Goal: Task Accomplishment & Management: Complete application form

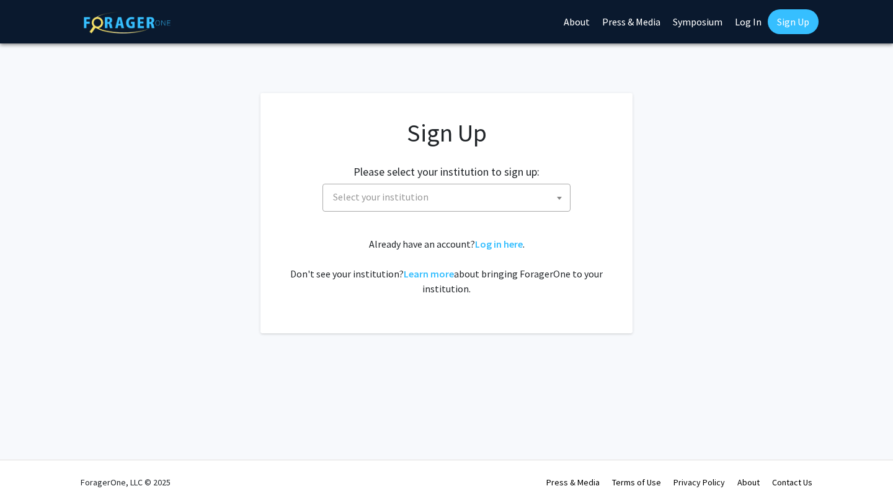
click at [425, 195] on span "Select your institution" at bounding box center [449, 196] width 242 height 25
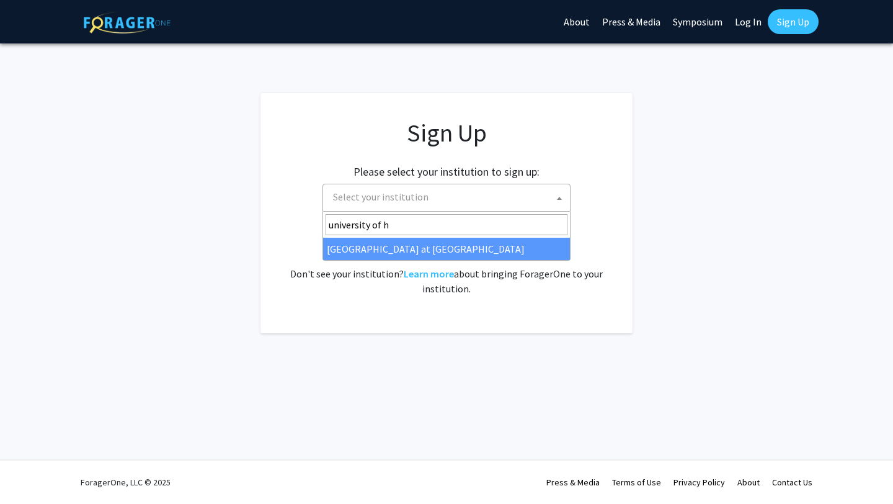
type input "university of h"
select select "18"
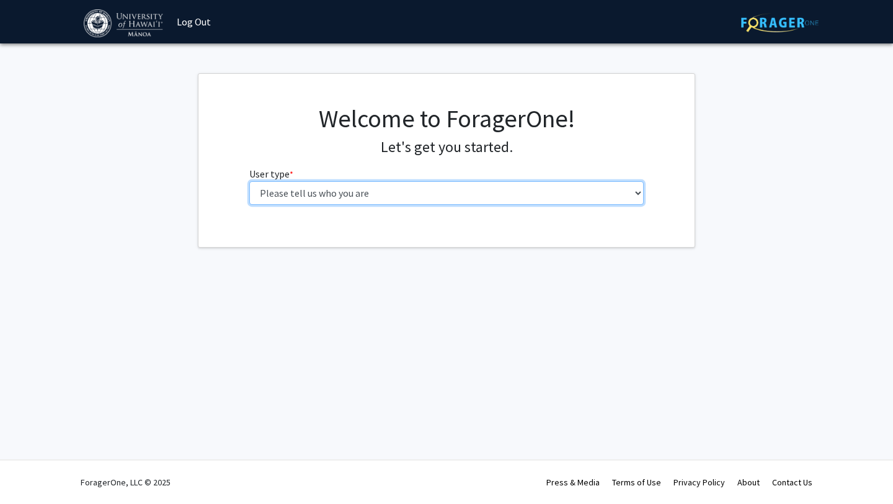
click at [580, 198] on select "Please tell us who you are Undergraduate Student Master's Student Doctoral Cand…" at bounding box center [446, 193] width 395 height 24
select select "1: undergrad"
click at [249, 181] on select "Please tell us who you are Undergraduate Student Master's Student Doctoral Cand…" at bounding box center [446, 193] width 395 height 24
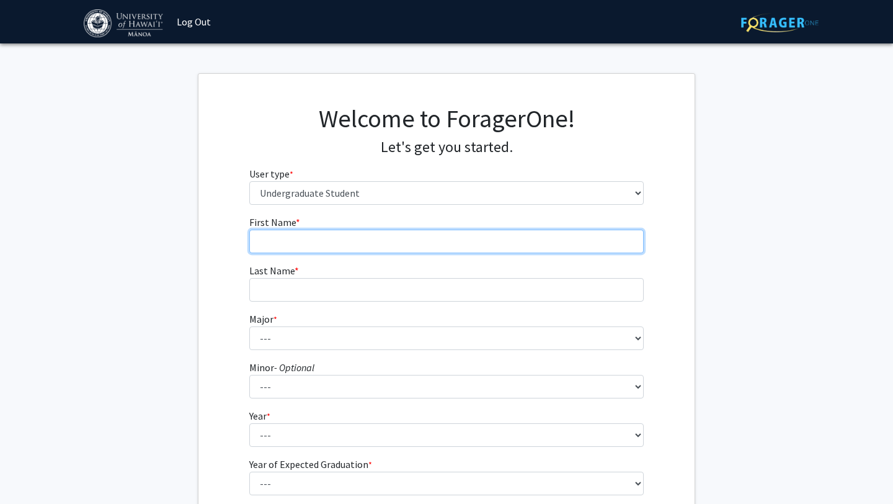
click at [558, 242] on input "First Name * required" at bounding box center [446, 241] width 395 height 24
type input "[PERSON_NAME]"
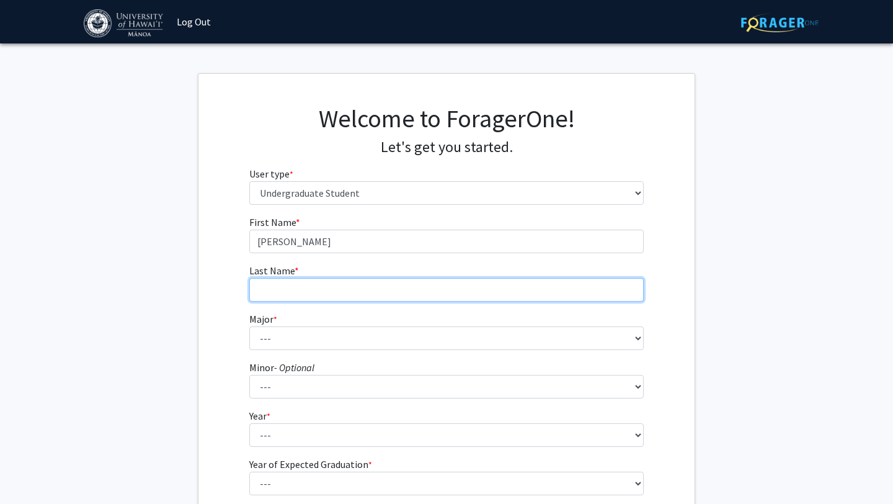
click at [532, 288] on input "Last Name * required" at bounding box center [446, 290] width 395 height 24
type input "Holles"
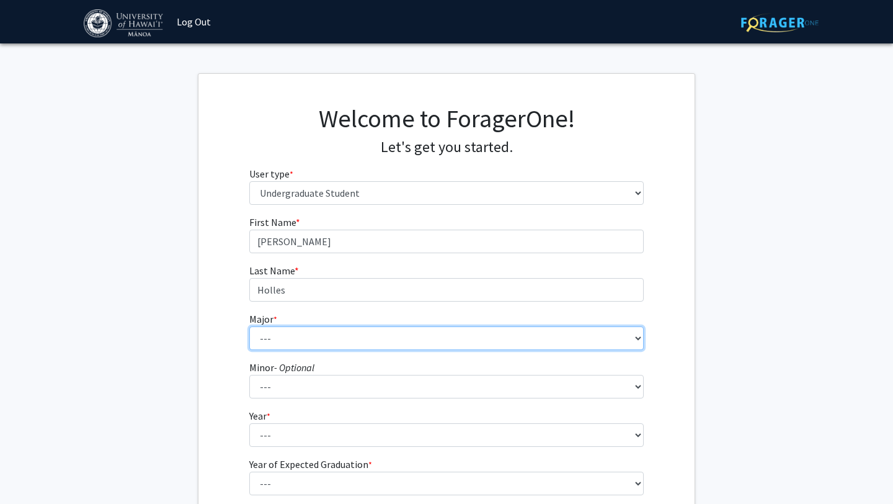
click at [522, 341] on select "--- Accounting American Studies Animal Sciences Anthropology Art Art History As…" at bounding box center [446, 338] width 395 height 24
select select "85: 1467"
click at [249, 326] on select "--- Accounting American Studies Animal Sciences Anthropology Art Art History As…" at bounding box center [446, 338] width 395 height 24
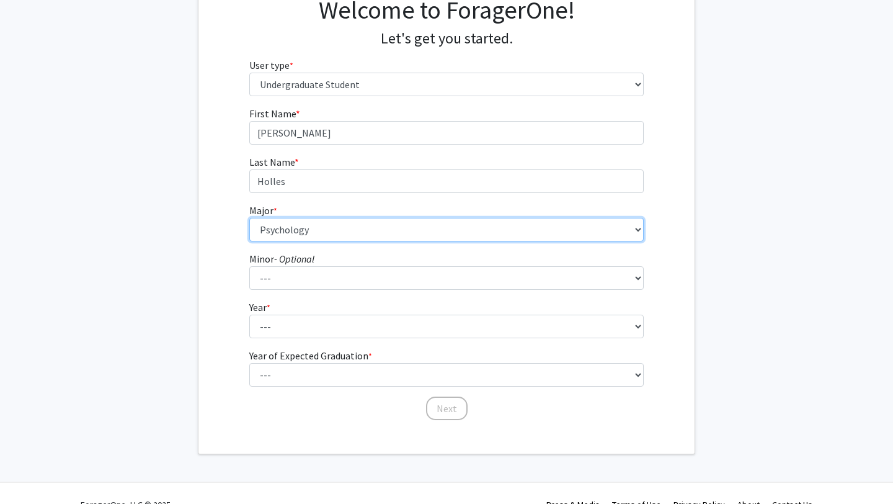
scroll to position [131, 0]
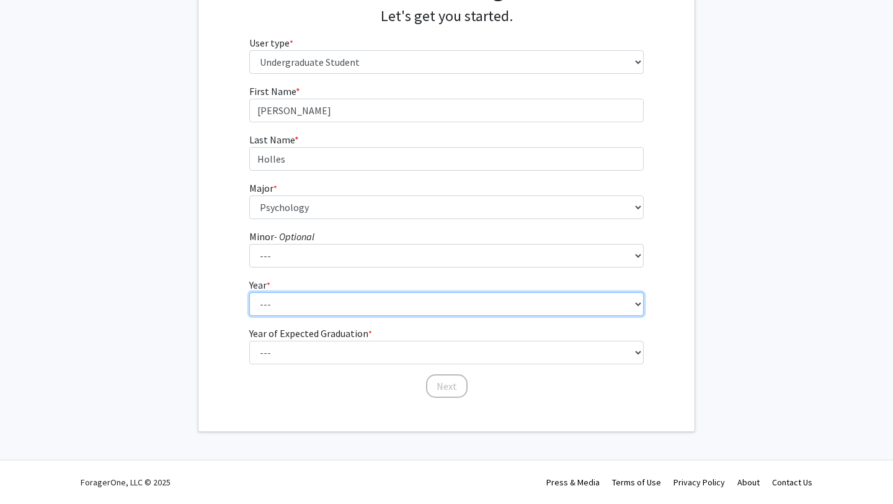
click at [491, 314] on select "--- First-year Sophomore Junior Senior Postbaccalaureate Certificate" at bounding box center [446, 304] width 395 height 24
select select "3: junior"
click at [249, 292] on select "--- First-year Sophomore Junior Senior Postbaccalaureate Certificate" at bounding box center [446, 304] width 395 height 24
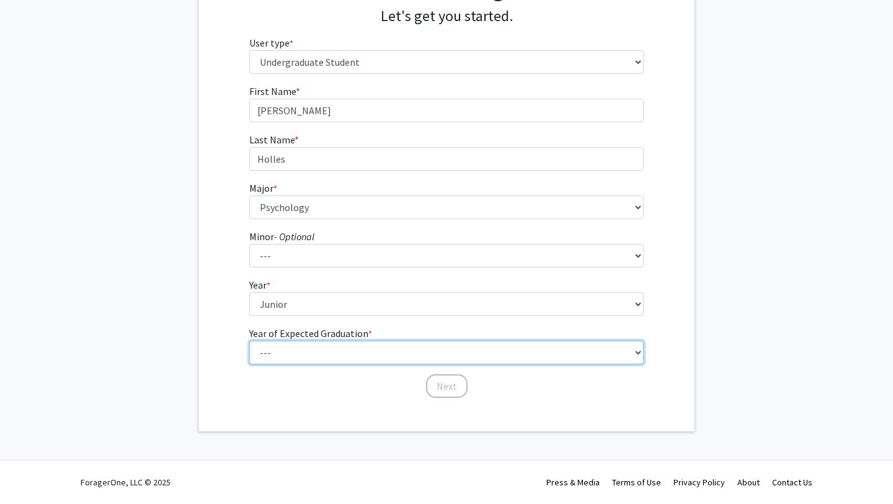
click at [490, 350] on select "--- 2025 2026 2027 2028 2029 2030 2031 2032 2033 2034" at bounding box center [446, 353] width 395 height 24
select select "3: 2027"
click at [249, 341] on select "--- 2025 2026 2027 2028 2029 2030 2031 2032 2033 2034" at bounding box center [446, 353] width 395 height 24
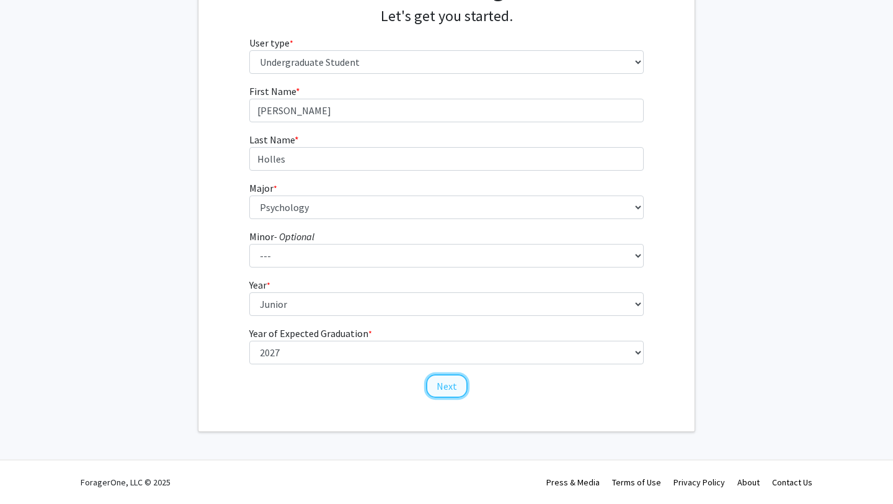
click at [449, 386] on button "Next" at bounding box center [447, 386] width 42 height 24
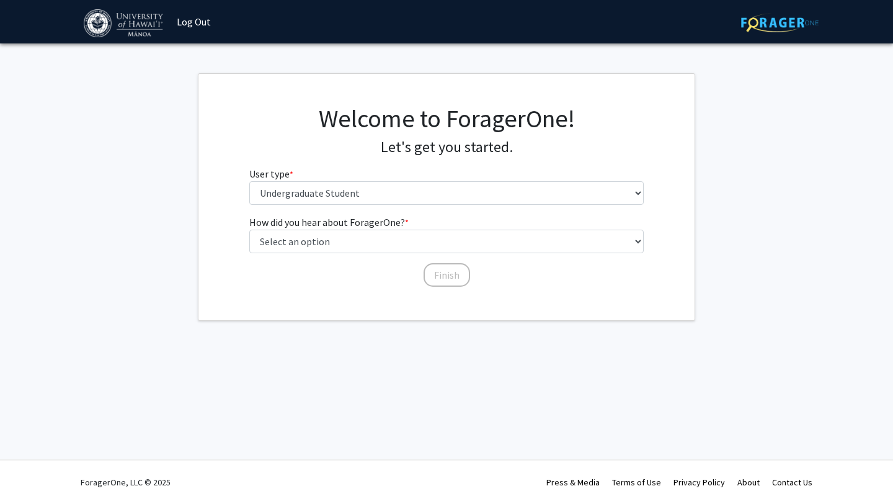
scroll to position [0, 0]
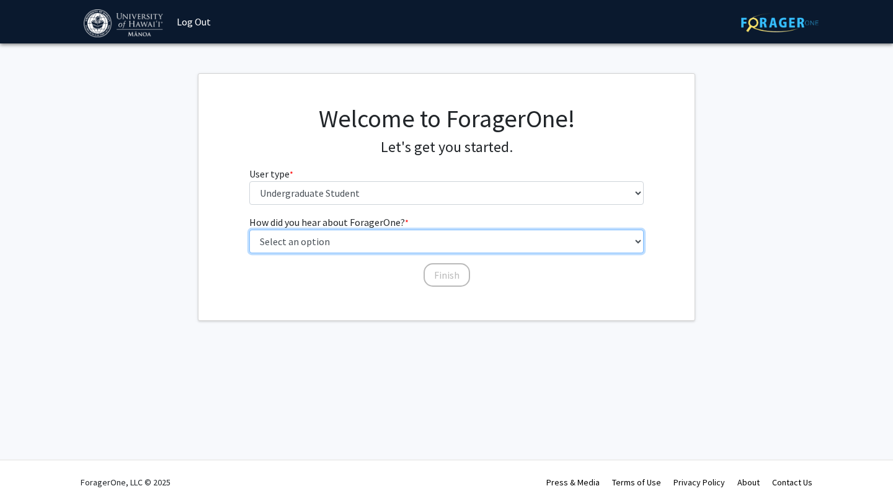
click at [458, 239] on select "Select an option Peer/student recommendation Faculty/staff recommendation Unive…" at bounding box center [446, 241] width 395 height 24
select select "2: faculty_recommendation"
click at [249, 229] on select "Select an option Peer/student recommendation Faculty/staff recommendation Unive…" at bounding box center [446, 241] width 395 height 24
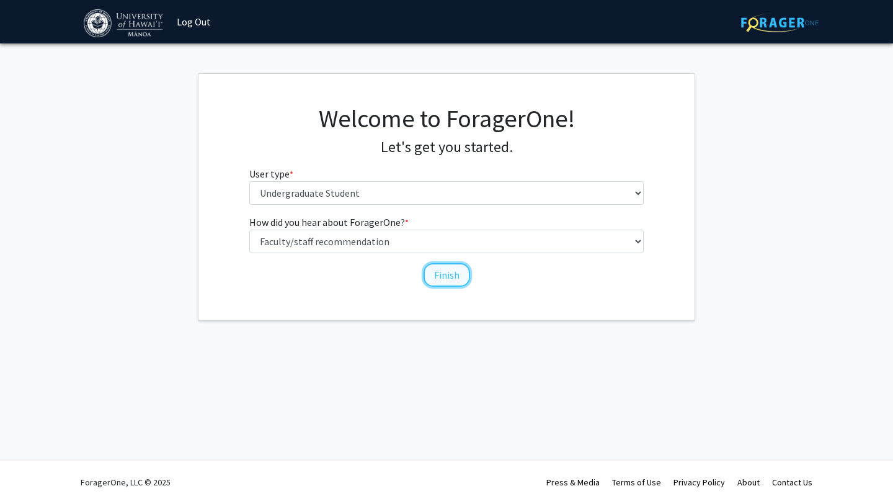
click at [444, 274] on button "Finish" at bounding box center [447, 275] width 47 height 24
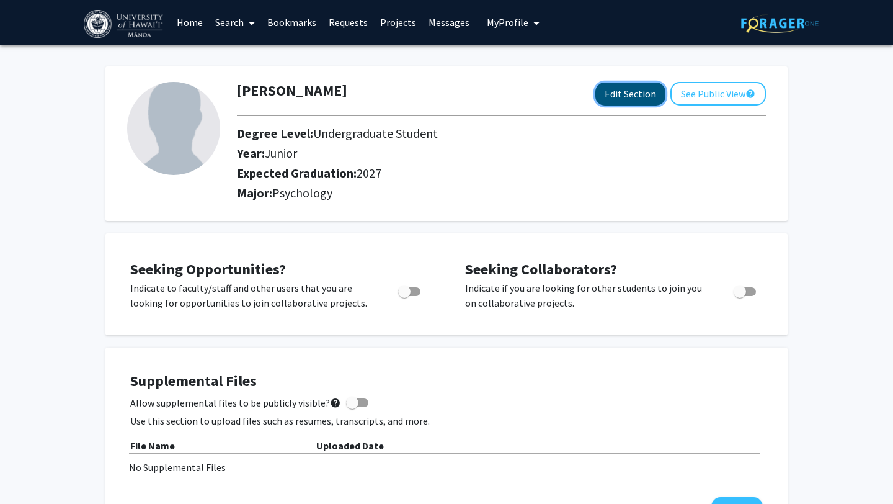
click at [623, 93] on button "Edit Section" at bounding box center [630, 93] width 70 height 23
select select "junior"
select select "2027"
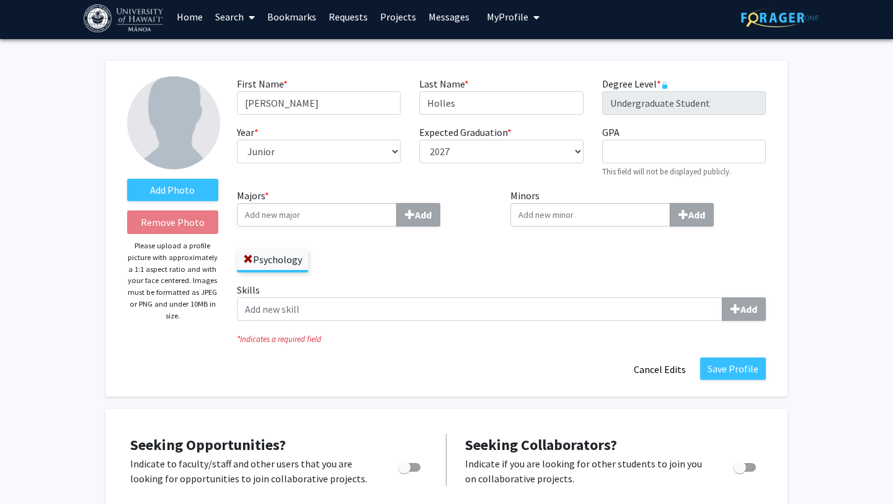
scroll to position [9, 0]
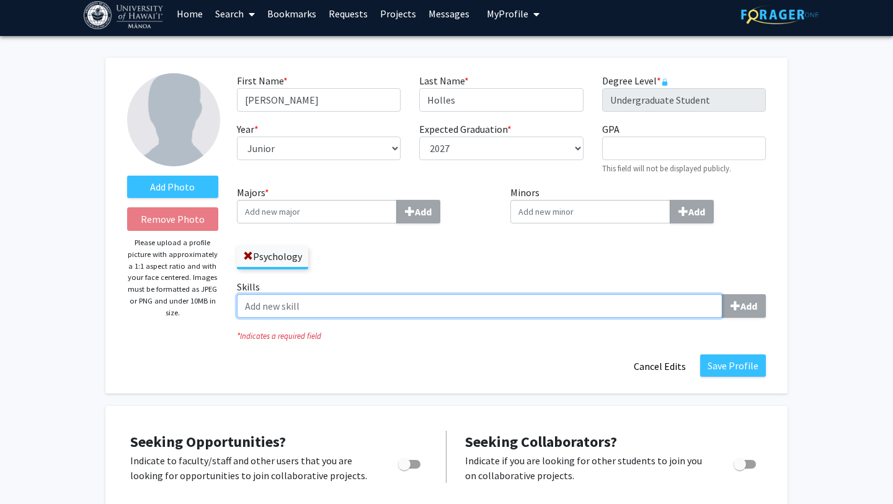
click at [484, 305] on input "Skills Add" at bounding box center [480, 306] width 486 height 24
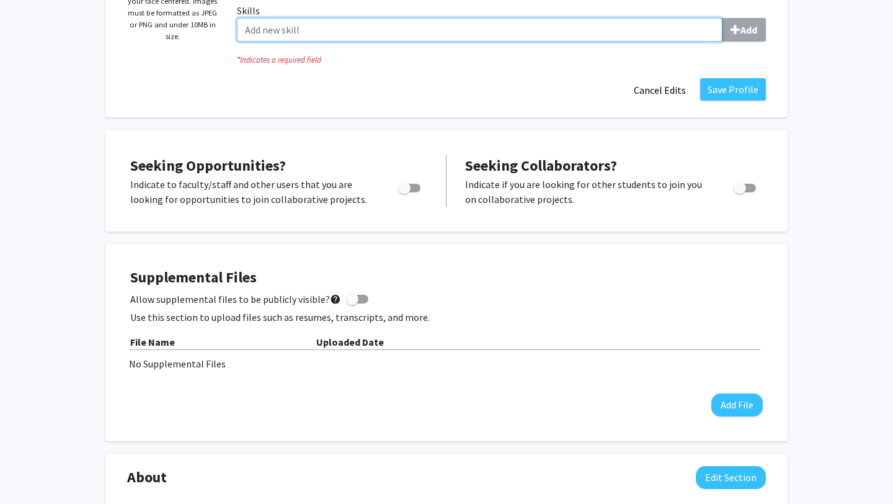
scroll to position [332, 0]
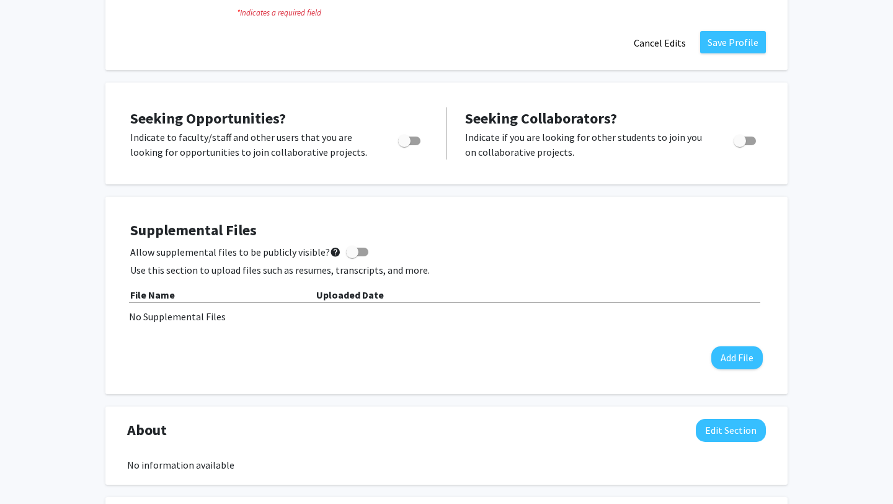
click at [414, 144] on span "Toggle" at bounding box center [409, 140] width 22 height 9
click at [404, 145] on input "Are you actively seeking opportunities?" at bounding box center [404, 145] width 1 height 1
checkbox input "true"
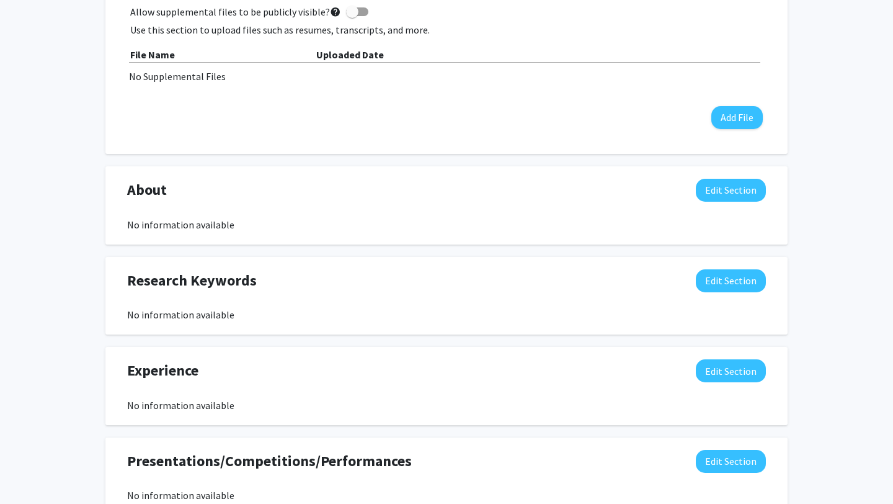
scroll to position [579, 0]
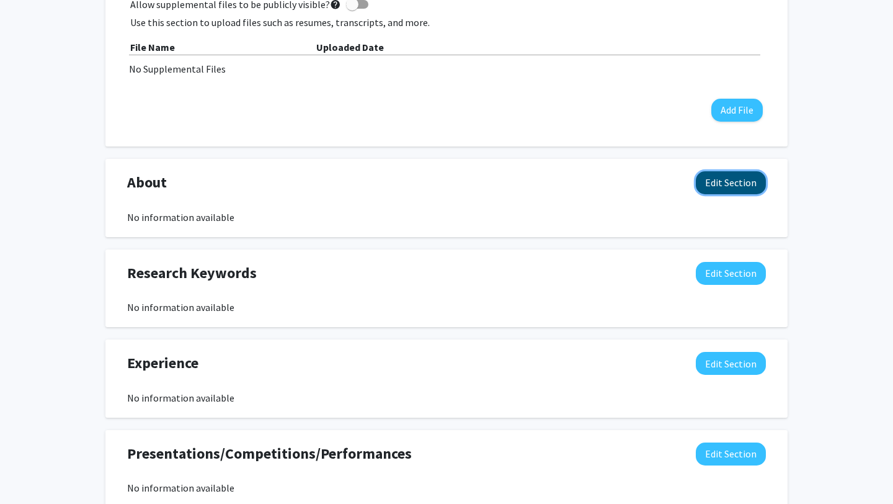
click at [742, 187] on button "Edit Section" at bounding box center [731, 182] width 70 height 23
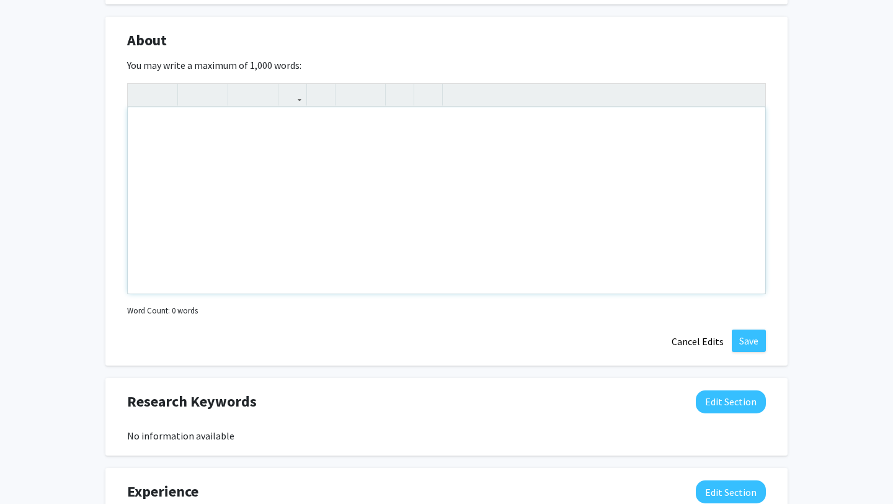
scroll to position [751, 0]
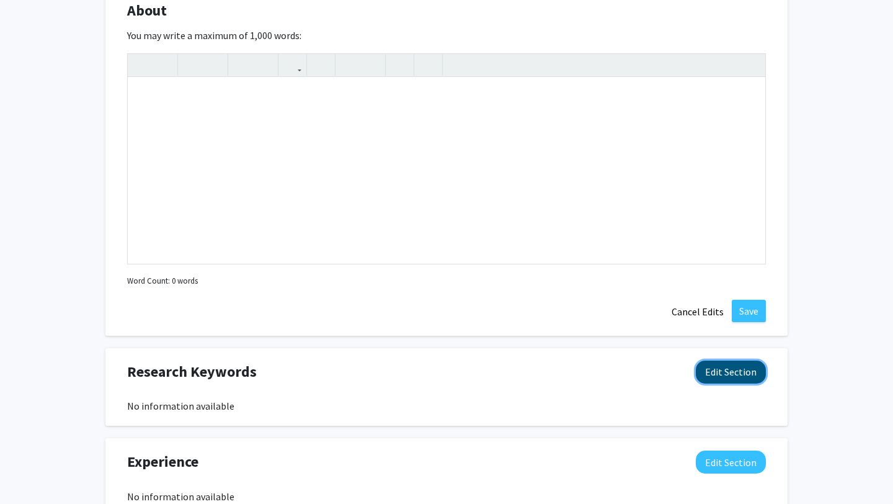
click at [722, 367] on button "Edit Section" at bounding box center [731, 371] width 70 height 23
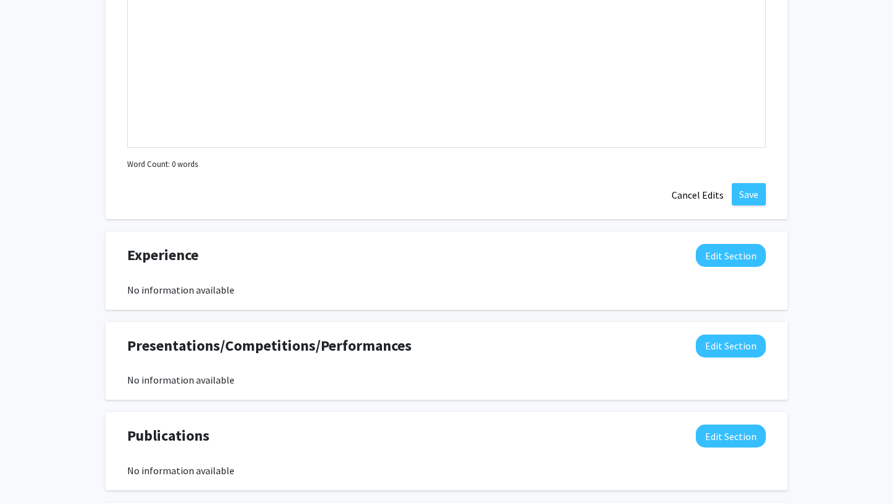
scroll to position [1231, 0]
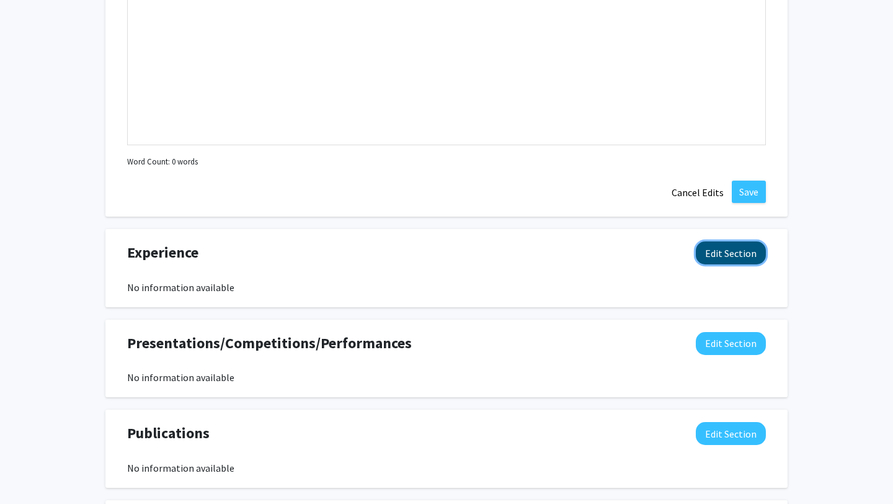
click at [736, 256] on button "Edit Section" at bounding box center [731, 252] width 70 height 23
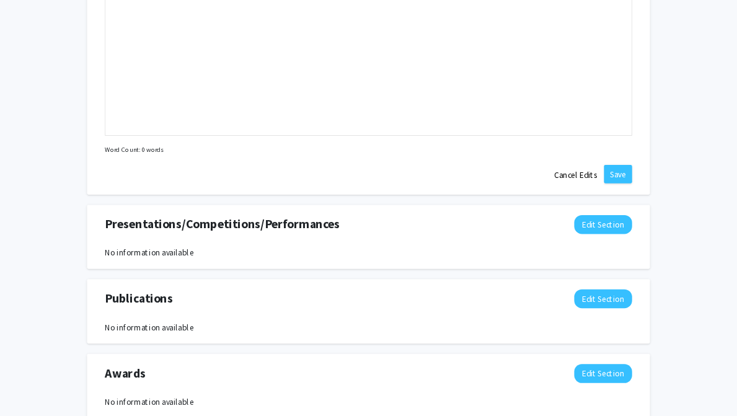
scroll to position [1652, 0]
